Goal: Find specific page/section

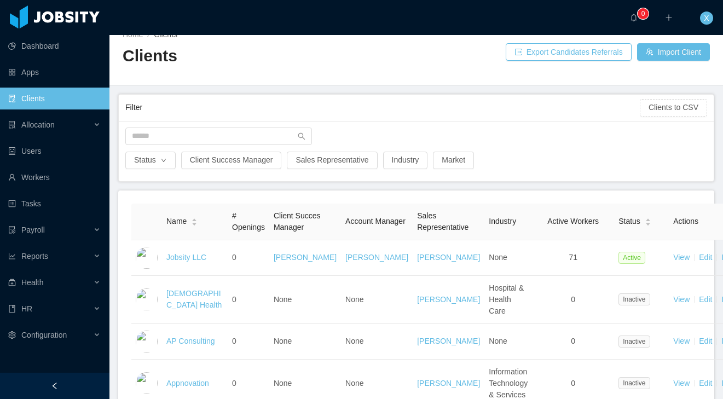
scroll to position [14, 0]
click at [199, 140] on input "text" at bounding box center [218, 138] width 187 height 18
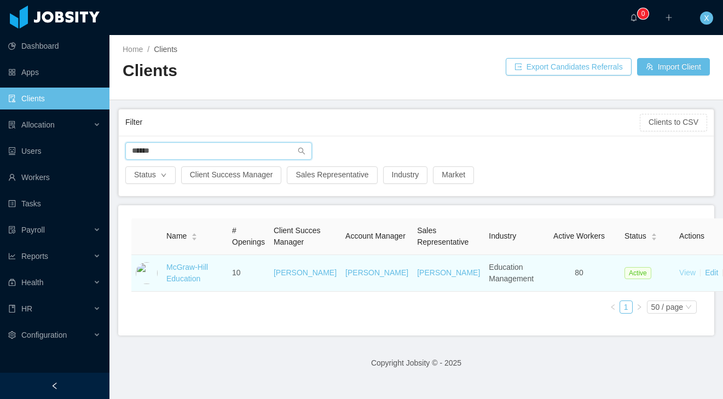
type input "******"
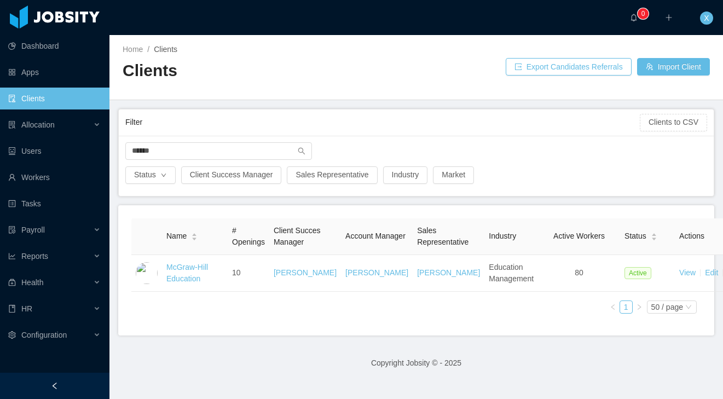
click at [679, 277] on link "View" at bounding box center [687, 272] width 16 height 9
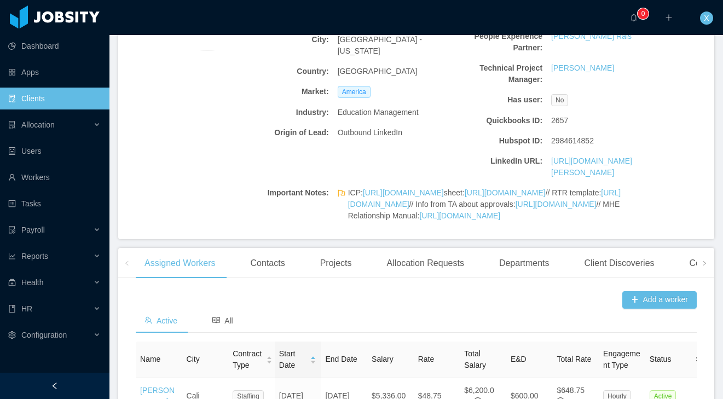
scroll to position [175, 0]
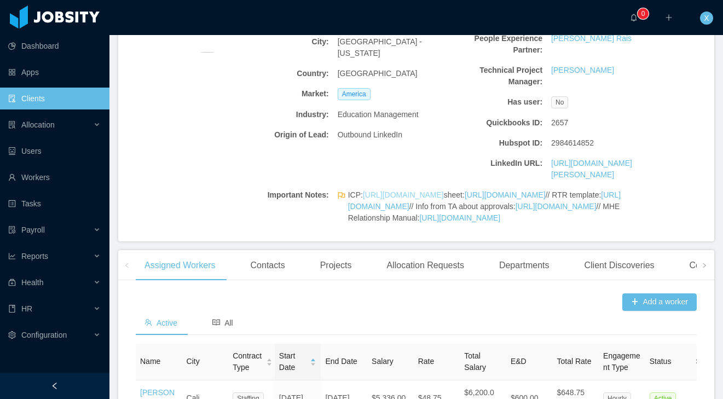
click at [437, 197] on link "[URL][DOMAIN_NAME]" at bounding box center [403, 195] width 81 height 9
